Goal: Task Accomplishment & Management: Manage account settings

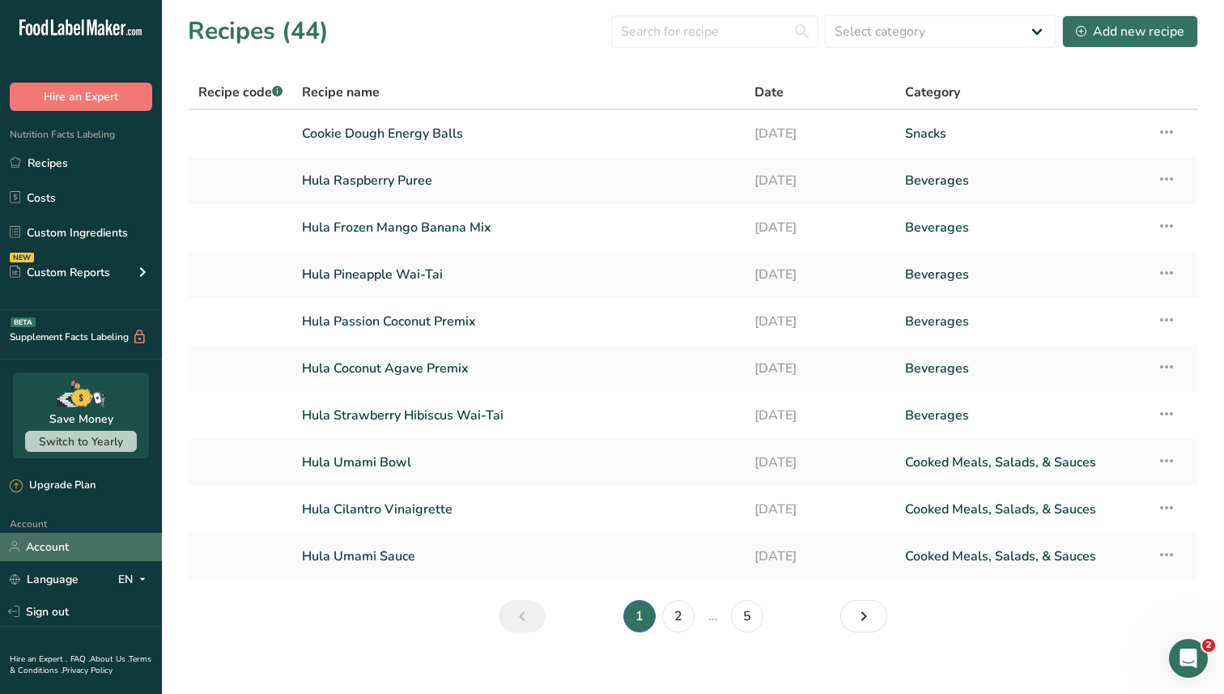
click at [80, 550] on link "Account" at bounding box center [81, 547] width 162 height 28
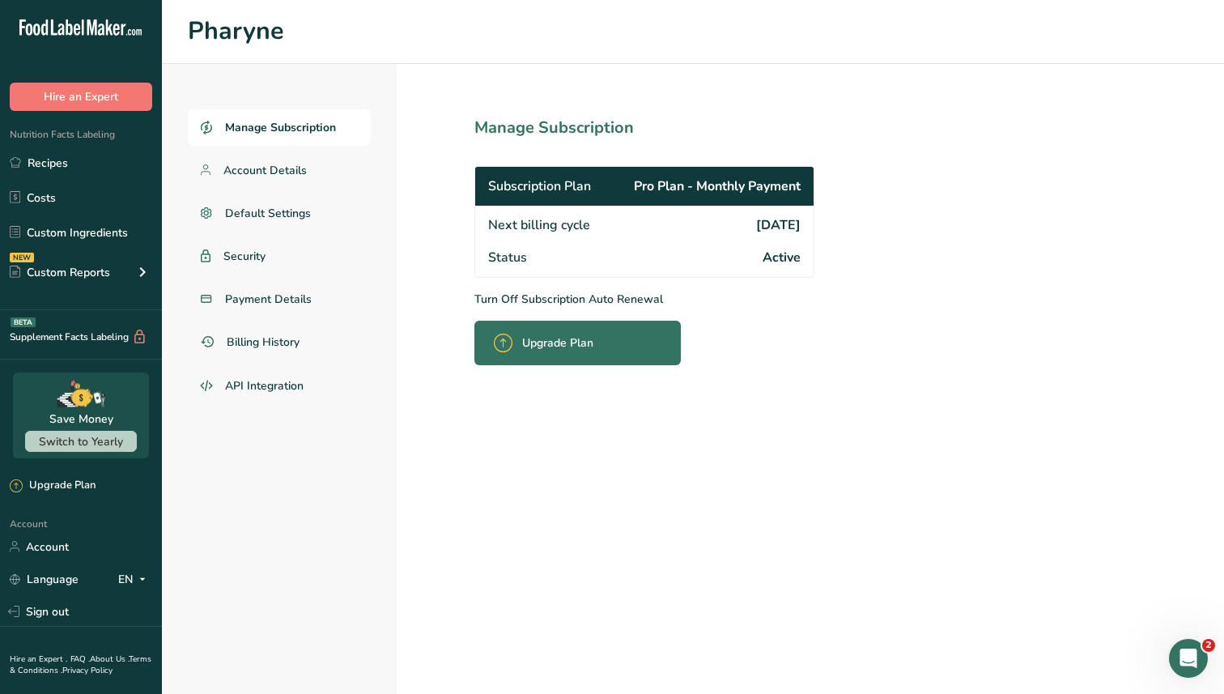
click at [571, 297] on p "Turn Off Subscription Auto Renewal" at bounding box center [679, 299] width 411 height 17
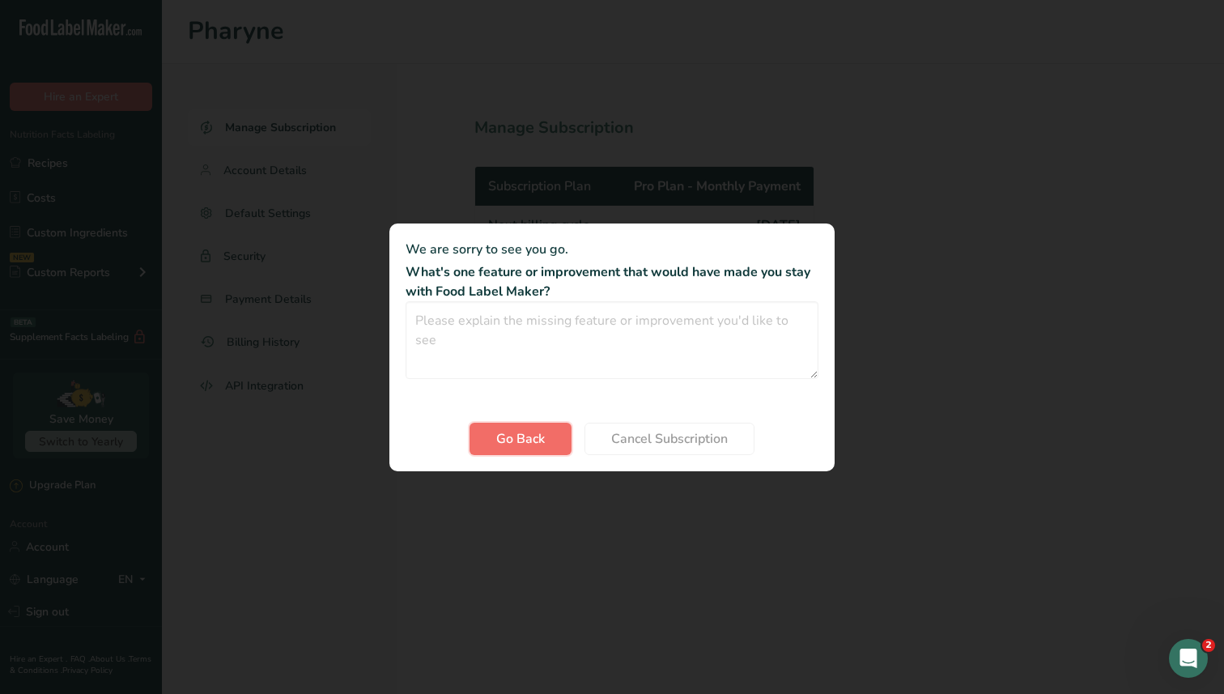
click at [534, 431] on span "Go Back" at bounding box center [520, 438] width 49 height 19
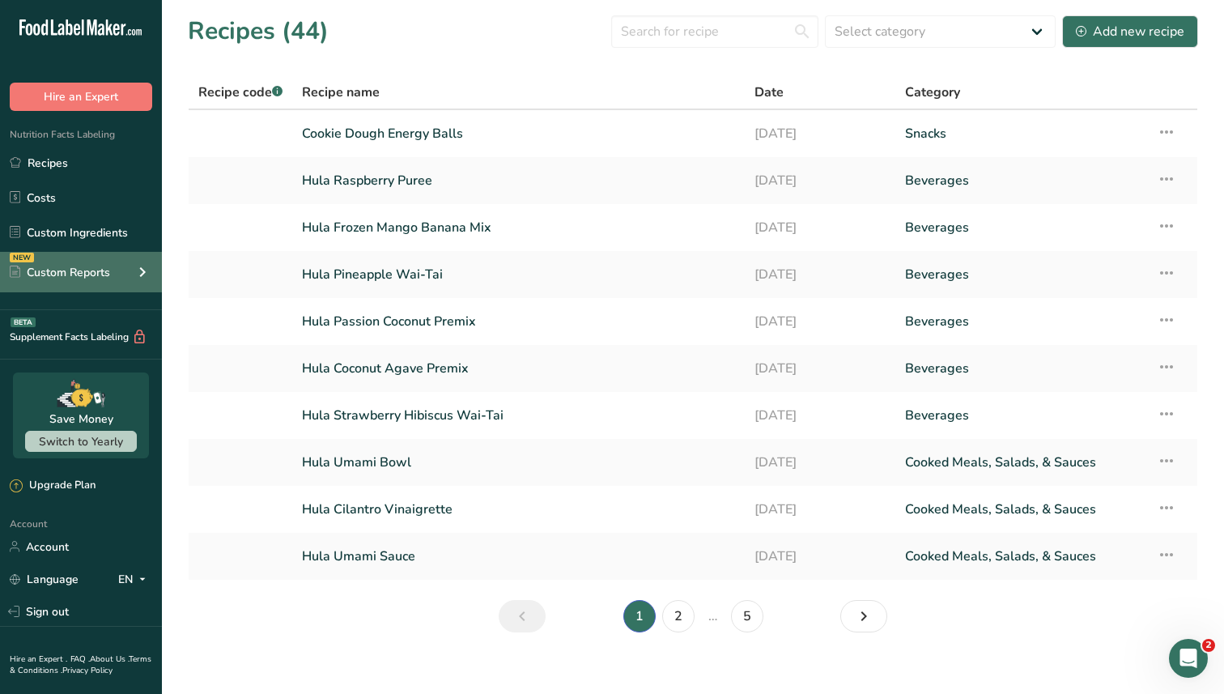
click at [91, 268] on div "Custom Reports" at bounding box center [60, 272] width 100 height 17
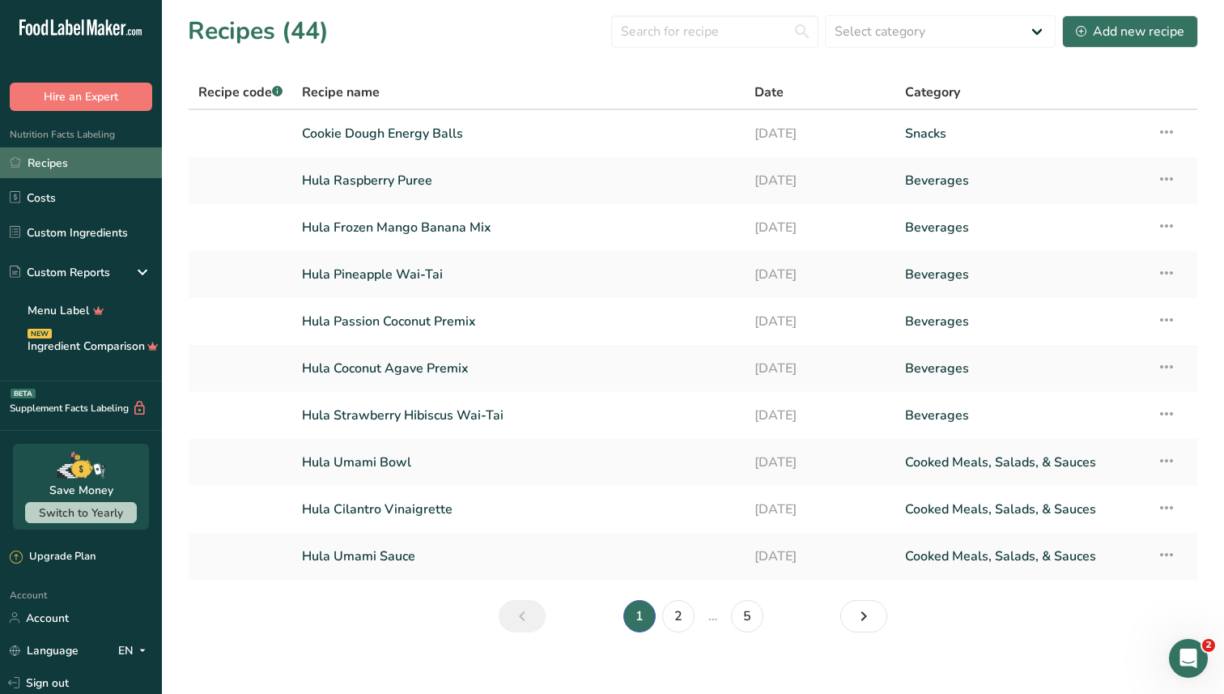
click at [73, 167] on link "Recipes" at bounding box center [81, 162] width 162 height 31
click at [668, 29] on input "text" at bounding box center [714, 31] width 207 height 32
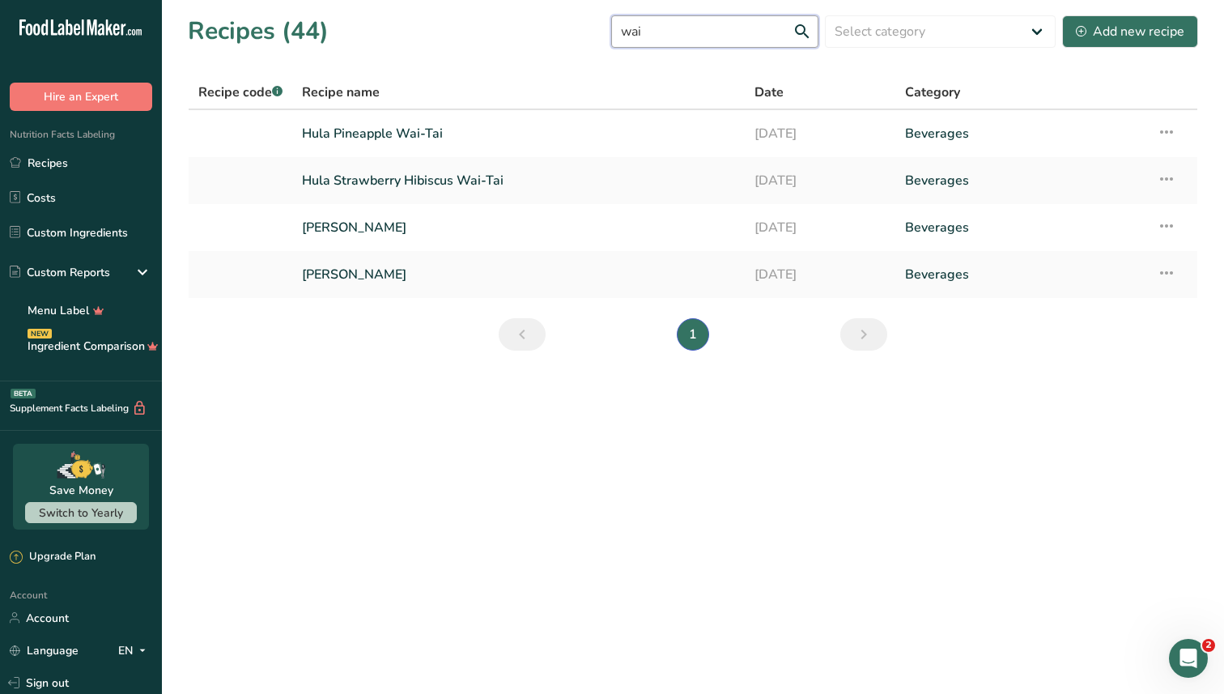
type input "wai"
